Goal: Task Accomplishment & Management: Use online tool/utility

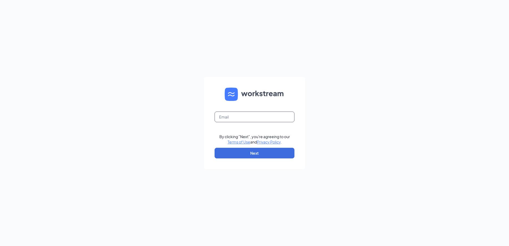
click at [228, 113] on input "text" at bounding box center [255, 117] width 80 height 11
type input "[EMAIL_ADDRESS][DOMAIN_NAME]"
click at [257, 153] on button "Next" at bounding box center [255, 153] width 80 height 11
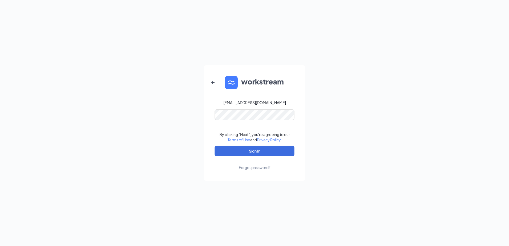
click at [318, 140] on div "[EMAIL_ADDRESS][DOMAIN_NAME] By clicking "Next", you're agreeing to our Terms o…" at bounding box center [254, 123] width 509 height 246
click at [274, 149] on button "Sign In" at bounding box center [255, 151] width 80 height 11
click at [215, 146] on button "Sign In" at bounding box center [255, 151] width 80 height 11
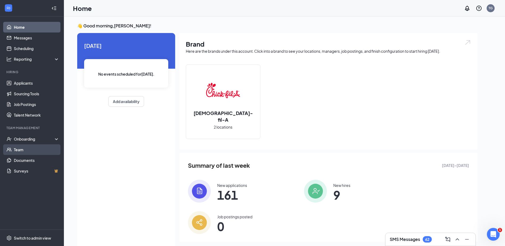
click at [26, 147] on link "Team" at bounding box center [37, 149] width 46 height 11
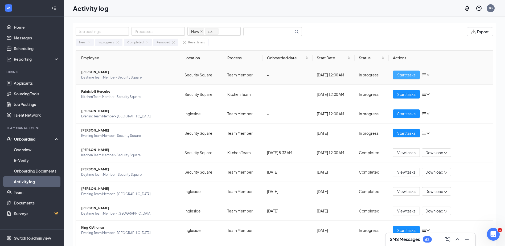
click at [402, 75] on span "Start tasks" at bounding box center [406, 75] width 18 height 6
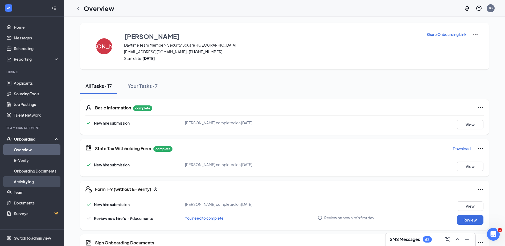
click at [18, 182] on link "Activity log" at bounding box center [37, 181] width 46 height 11
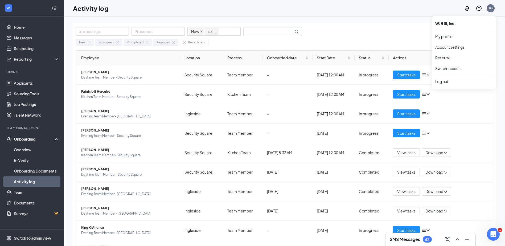
click at [490, 9] on div "TG" at bounding box center [491, 8] width 4 height 5
click at [447, 81] on div "Log out" at bounding box center [464, 81] width 58 height 5
